Goal: Navigation & Orientation: Find specific page/section

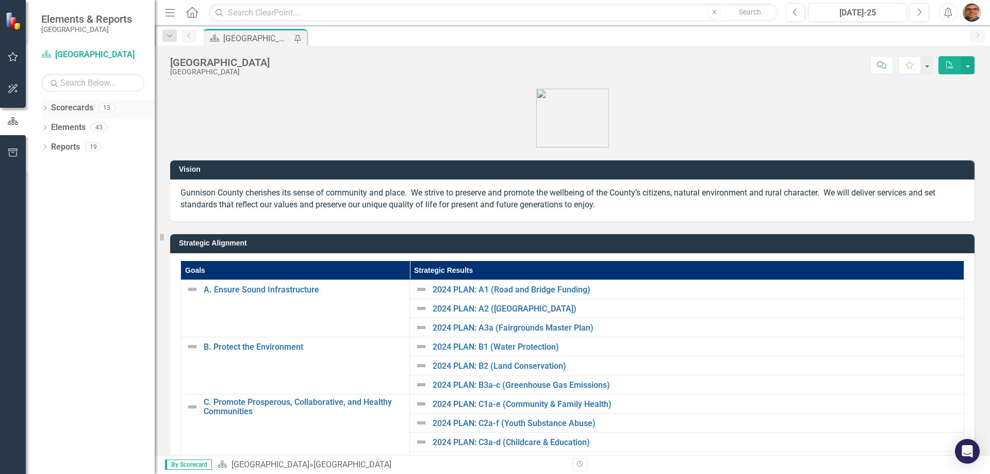
click at [71, 108] on link "Scorecards" at bounding box center [72, 108] width 42 height 12
click at [45, 108] on icon "Dropdown" at bounding box center [44, 109] width 7 height 6
click at [51, 127] on icon "Dropdown" at bounding box center [50, 127] width 8 height 6
click at [74, 147] on link "Health & Human Services Department" at bounding box center [111, 147] width 88 height 12
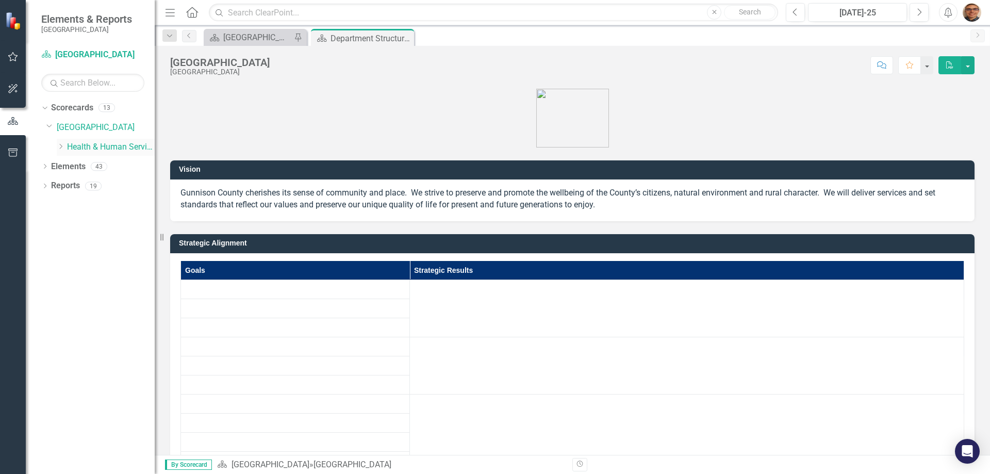
click at [60, 146] on icon "Dropdown" at bounding box center [61, 146] width 8 height 6
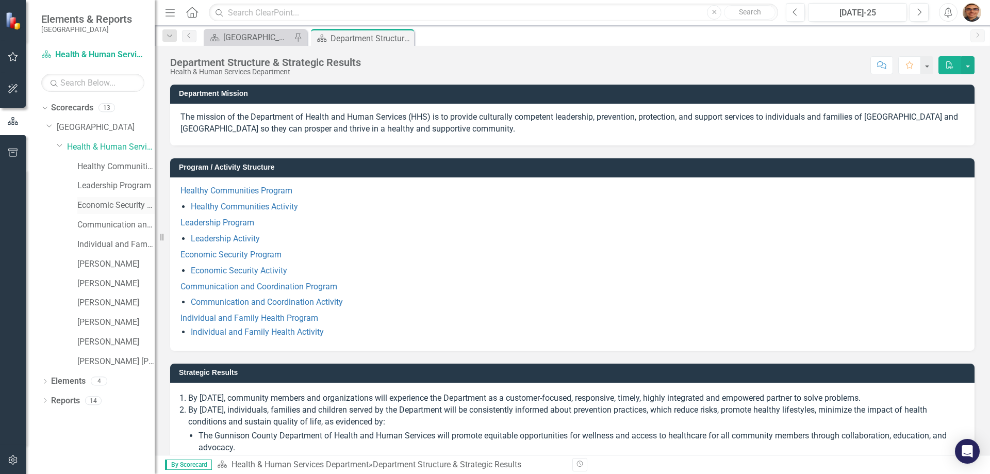
click at [103, 205] on link "Economic Security Program" at bounding box center [115, 206] width 77 height 12
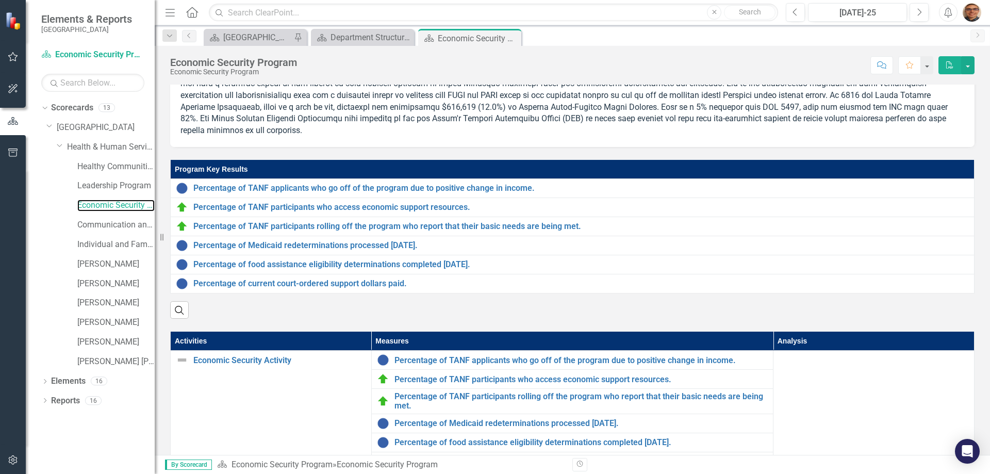
scroll to position [206, 0]
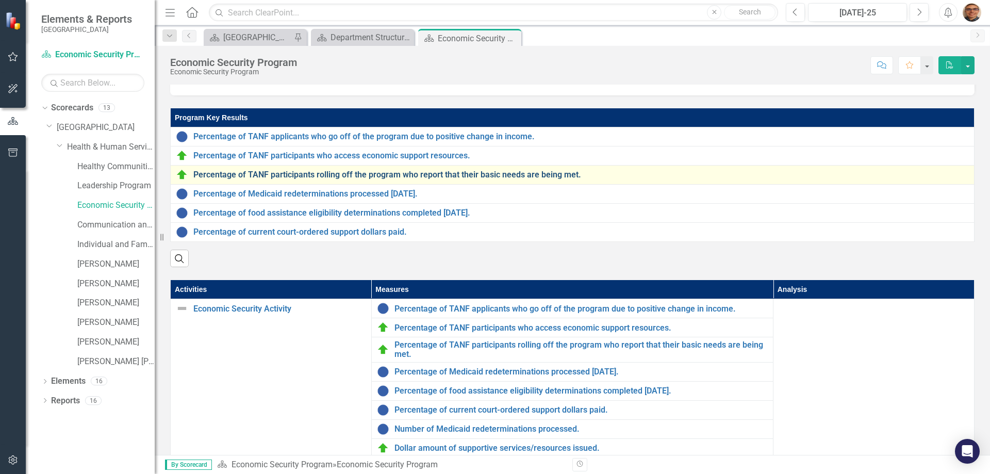
click at [526, 178] on link "Percentage of TANF participants rolling off the program who report that their b…" at bounding box center [581, 174] width 776 height 9
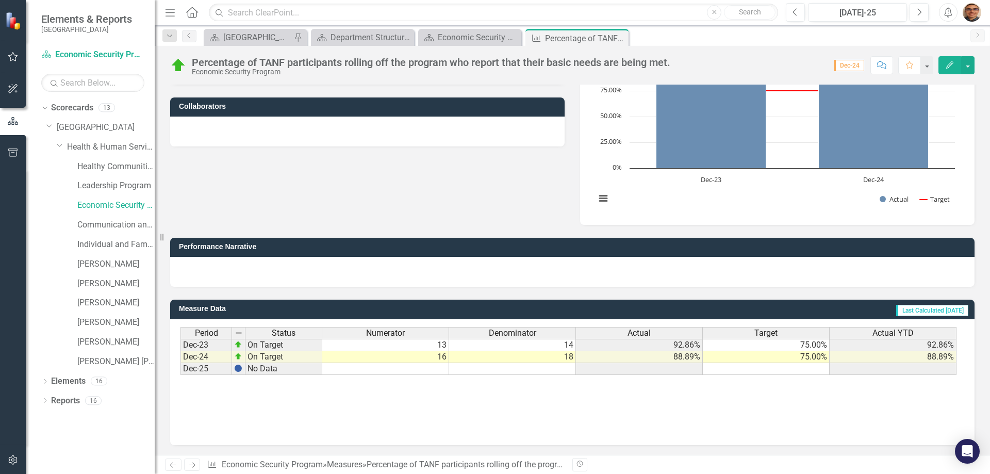
scroll to position [114, 0]
click at [451, 36] on div "Economic Security Program" at bounding box center [472, 37] width 68 height 13
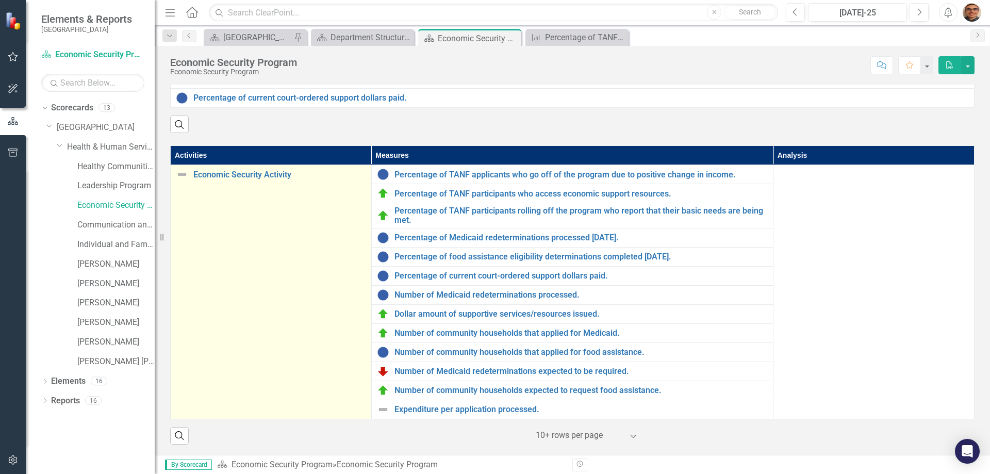
scroll to position [348, 0]
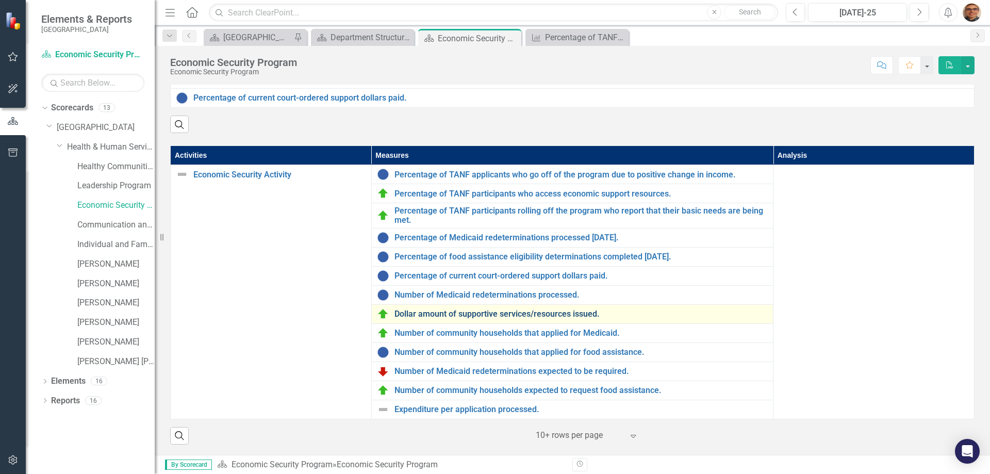
click at [502, 315] on link "Dollar amount of supportive services/resources issued." at bounding box center [582, 313] width 374 height 9
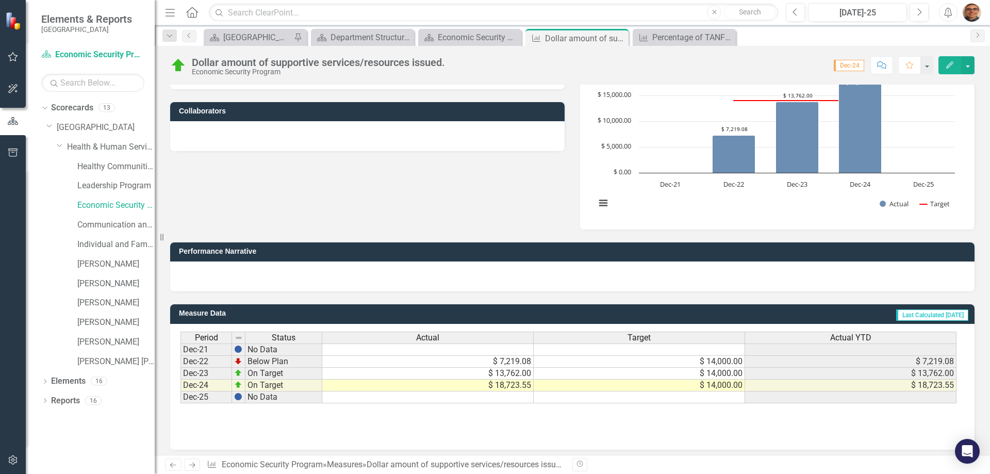
scroll to position [114, 0]
